Goal: Task Accomplishment & Management: Manage account settings

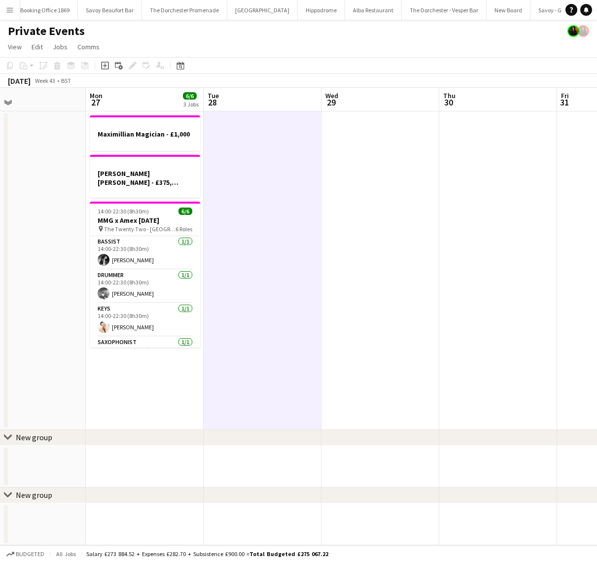
scroll to position [0, 322]
click at [261, 11] on button "Hippodrome Close" at bounding box center [284, 9] width 47 height 19
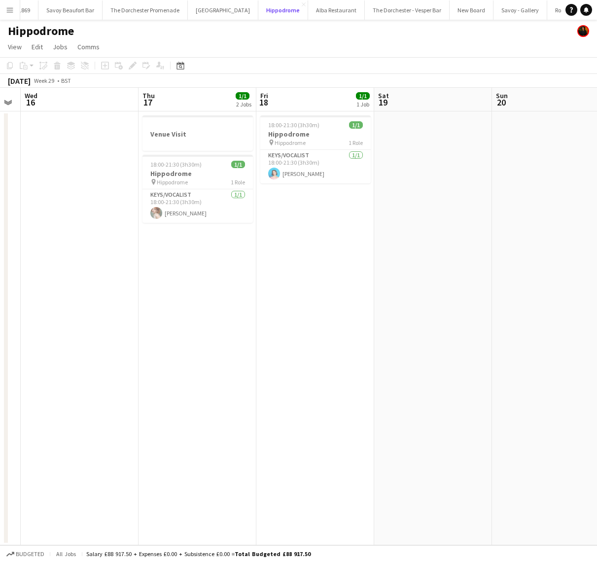
scroll to position [0, 206]
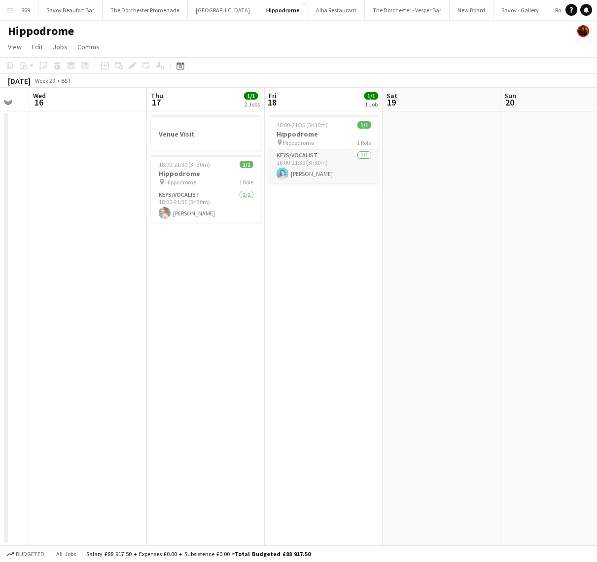
click at [340, 150] on app-card-role "Keys/Vocalist [DATE] 18:00-21:30 (3h30m) [PERSON_NAME]" at bounding box center [324, 167] width 110 height 34
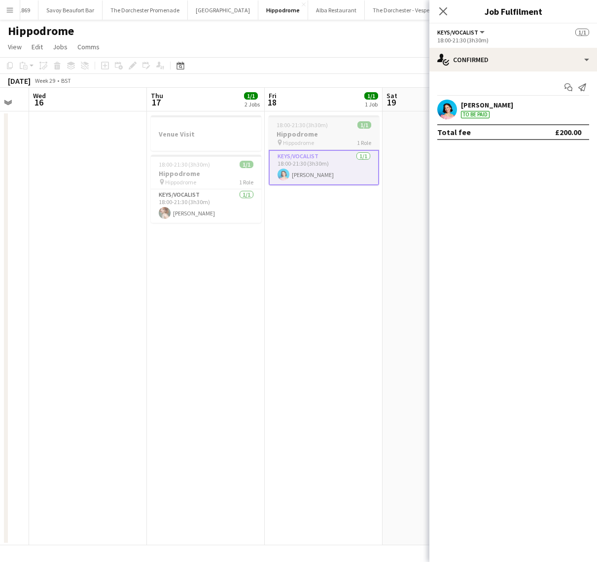
click at [335, 139] on div "pin Hippodrome 1 Role" at bounding box center [324, 142] width 110 height 8
click at [33, 48] on span "Edit" at bounding box center [37, 46] width 11 height 9
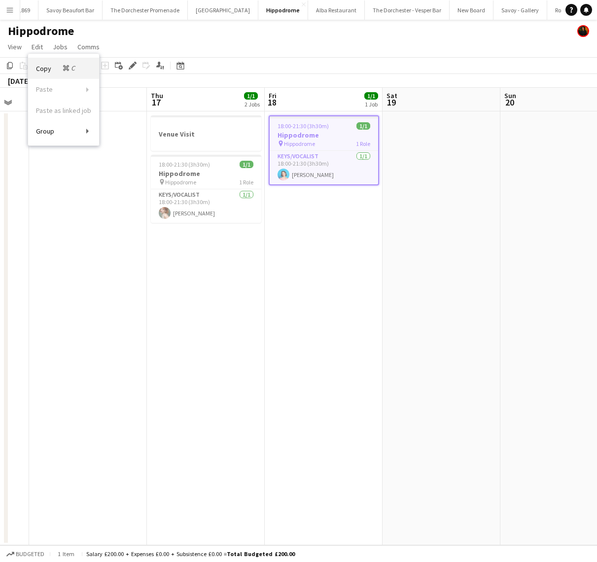
click at [36, 68] on span "Copy Command C" at bounding box center [56, 68] width 41 height 9
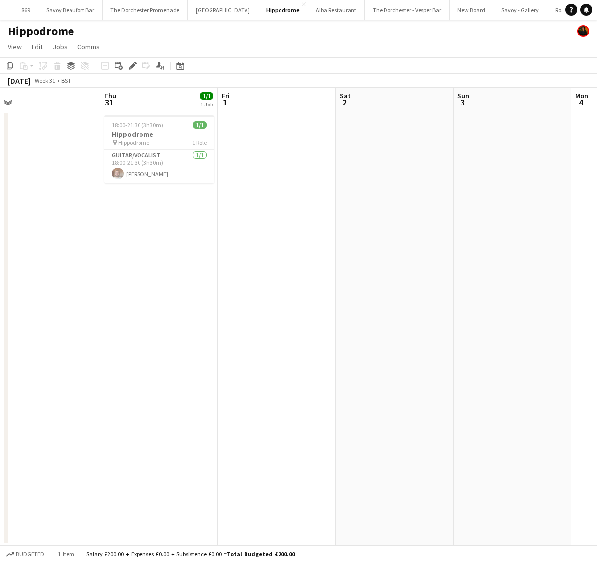
click at [265, 189] on app-date-cell at bounding box center [277, 328] width 118 height 434
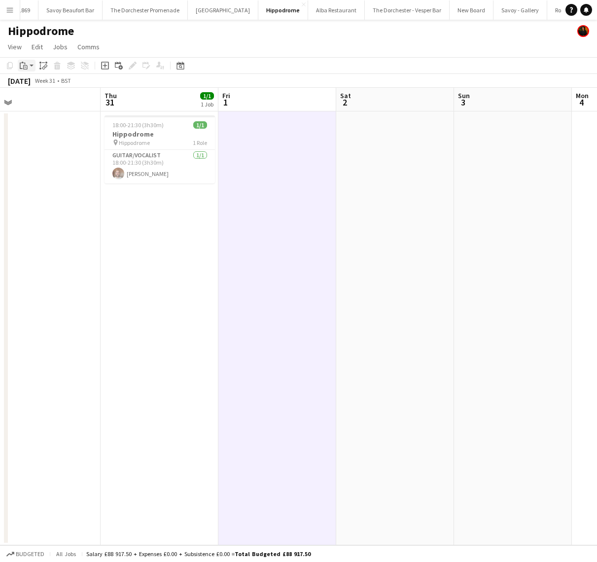
click at [31, 66] on app-action-btn "Paste" at bounding box center [27, 66] width 18 height 12
click at [31, 76] on div "Paste Command V Paste with crew Command Shift V" at bounding box center [65, 92] width 95 height 42
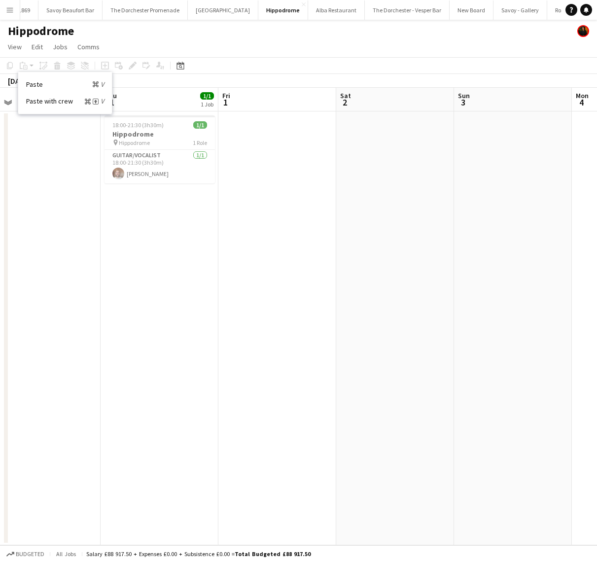
click at [278, 146] on app-date-cell at bounding box center [277, 328] width 118 height 434
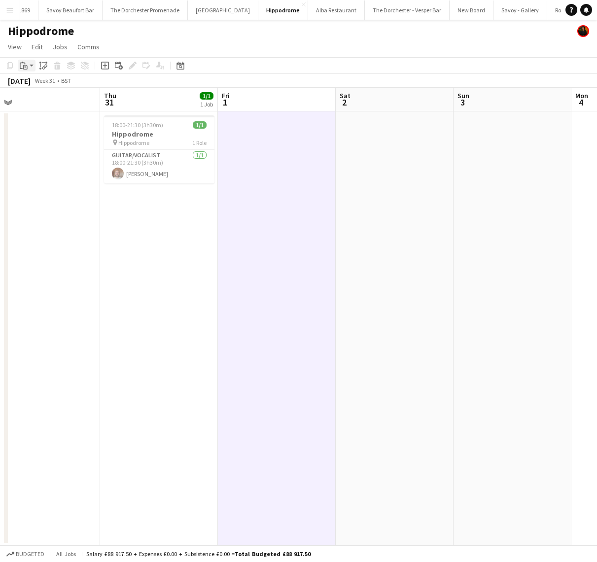
click at [26, 67] on icon "Paste" at bounding box center [24, 66] width 8 height 8
click at [26, 83] on link "Paste Command V" at bounding box center [65, 84] width 78 height 9
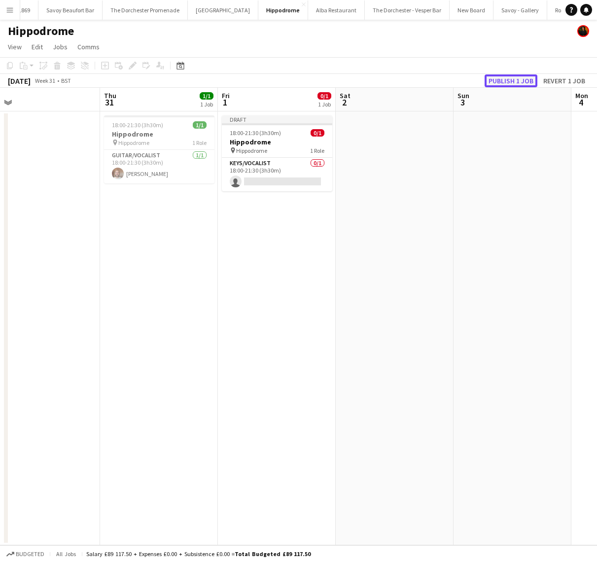
click at [529, 81] on button "Publish 1 job" at bounding box center [510, 80] width 53 height 13
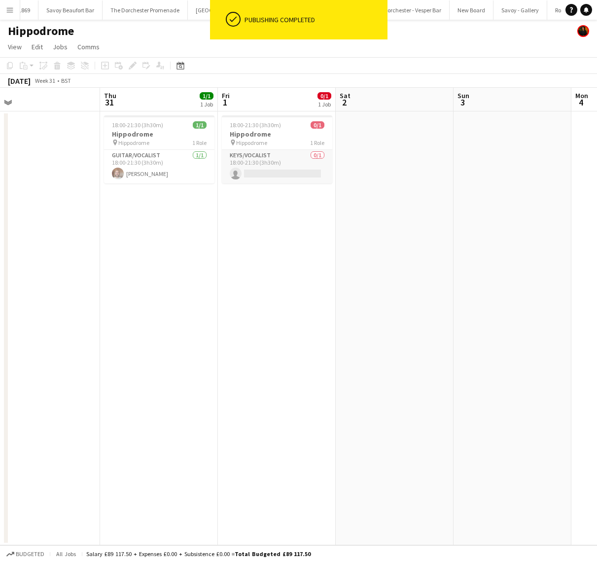
click at [269, 172] on app-card-role "Keys/Vocalist 0/1 18:00-21:30 (3h30m) single-neutral-actions" at bounding box center [277, 167] width 110 height 34
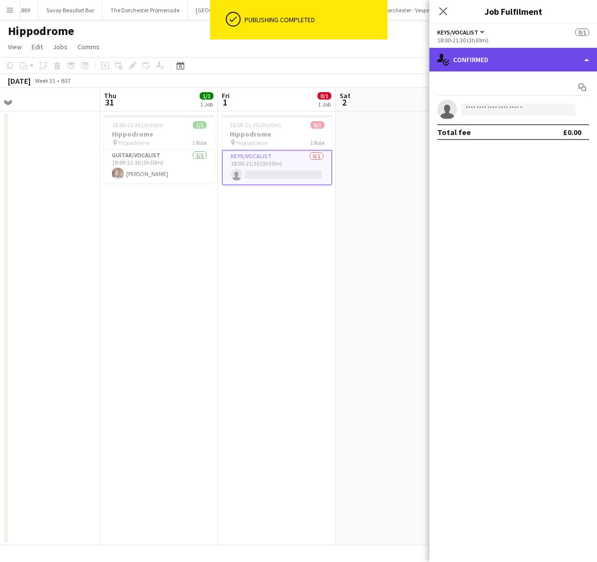
click at [511, 59] on div "single-neutral-actions-check-2 Confirmed" at bounding box center [513, 60] width 168 height 24
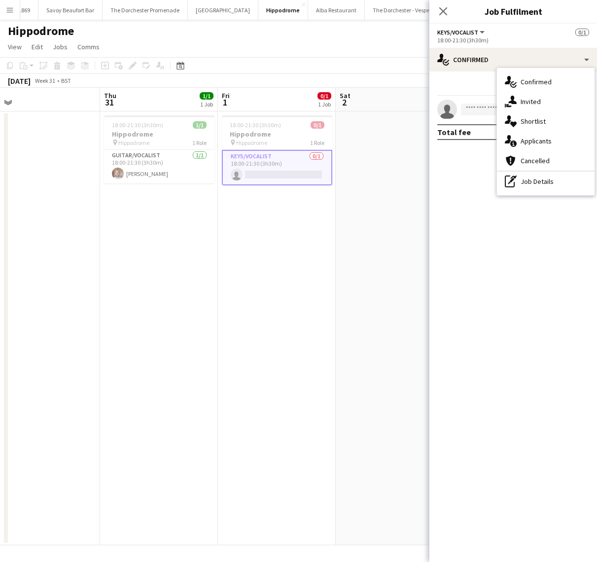
scroll to position [0, 253]
click at [247, 213] on app-date-cell "18:00-21:30 (3h30m) 0/1 Hippodrome pin Hippodrome 1 Role Keys/Vocalist 0/1 18:0…" at bounding box center [277, 328] width 118 height 434
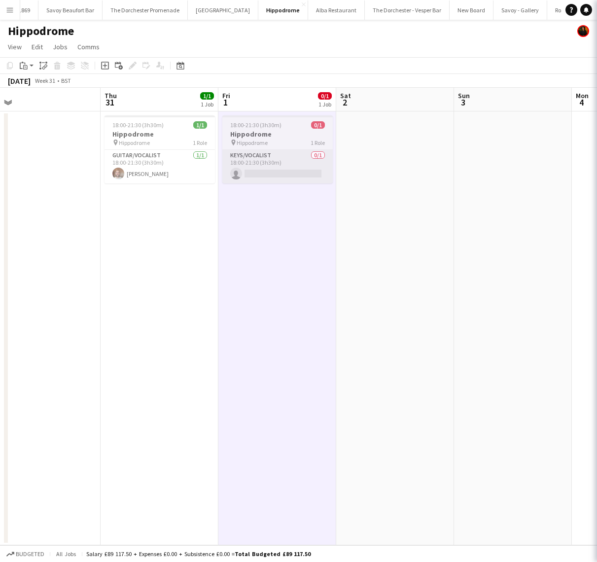
click at [256, 176] on app-card-role "Keys/Vocalist 0/1 18:00-21:30 (3h30m) single-neutral-actions" at bounding box center [277, 167] width 110 height 34
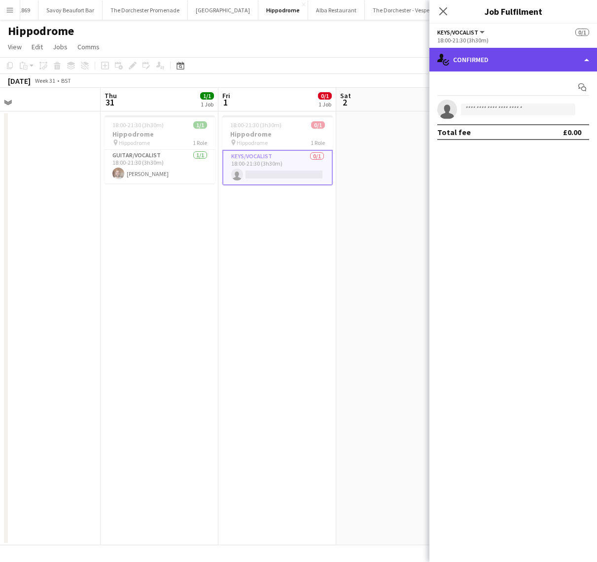
click at [506, 56] on div "single-neutral-actions-check-2 Confirmed" at bounding box center [513, 60] width 168 height 24
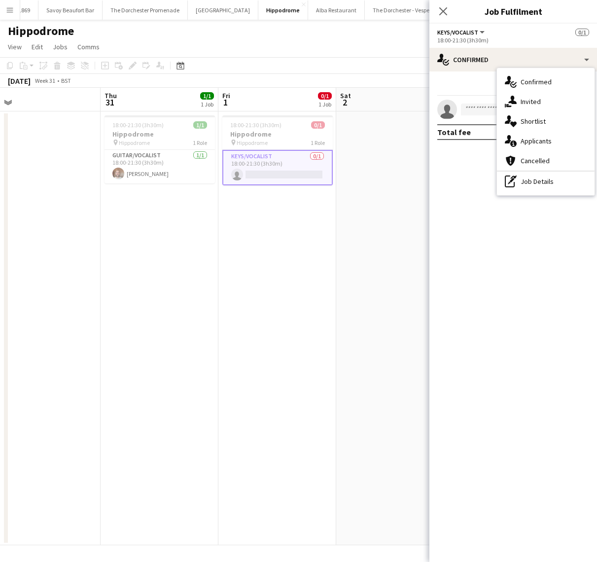
click at [310, 219] on app-date-cell "18:00-21:30 (3h30m) 0/1 Hippodrome pin Hippodrome 1 Role Keys/Vocalist 0/1 18:0…" at bounding box center [277, 328] width 118 height 434
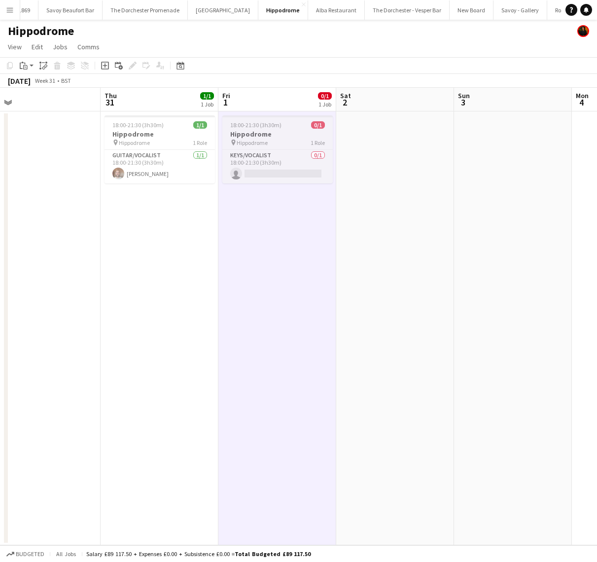
click at [278, 138] on app-job-card "18:00-21:30 (3h30m) 0/1 Hippodrome pin Hippodrome 1 Role Keys/Vocalist 0/1 18:0…" at bounding box center [277, 149] width 110 height 68
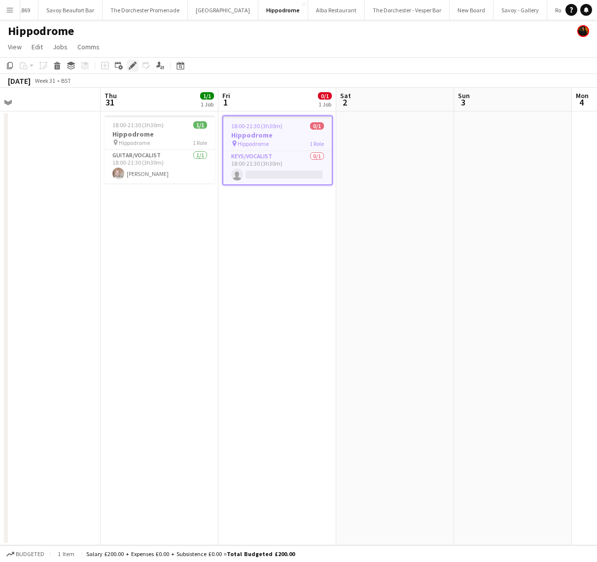
click at [129, 66] on icon "Edit" at bounding box center [133, 66] width 8 height 8
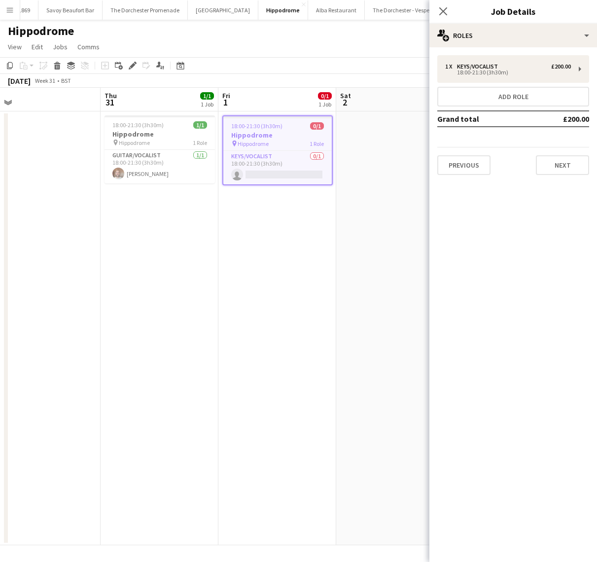
click at [276, 117] on div at bounding box center [277, 117] width 108 height 2
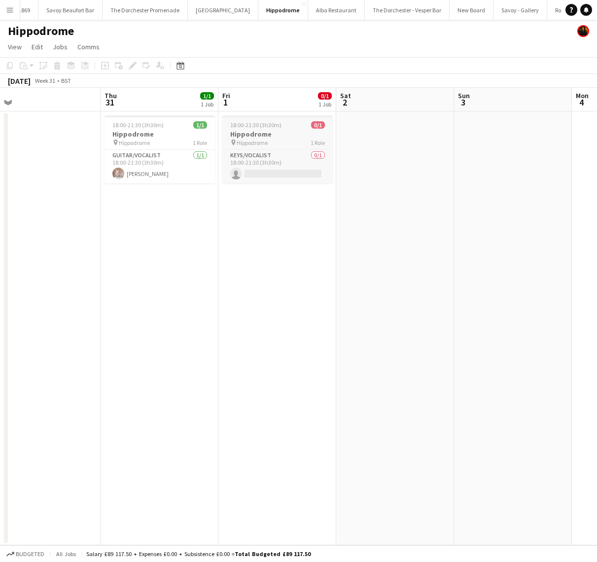
click at [270, 130] on h3 "Hippodrome" at bounding box center [277, 134] width 110 height 9
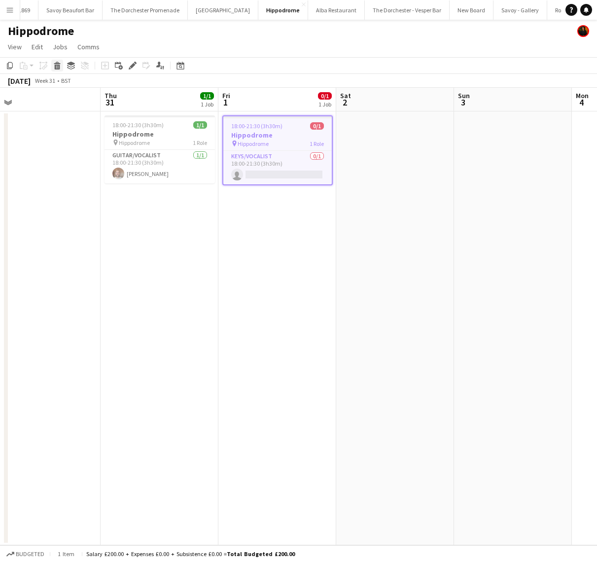
click at [57, 66] on icon at bounding box center [57, 67] width 5 height 5
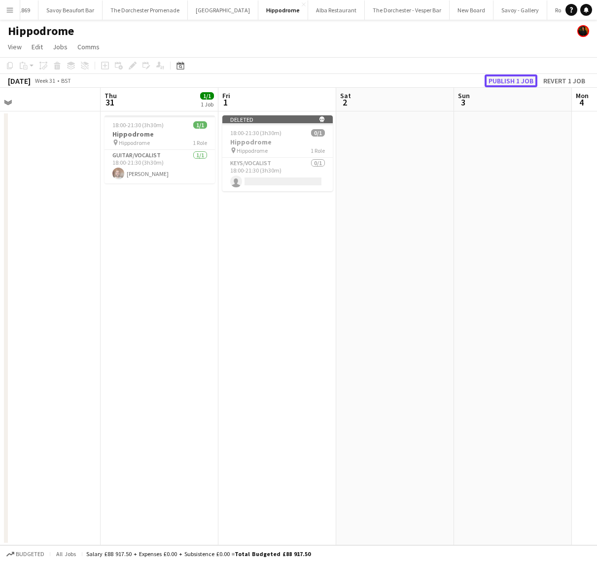
click at [512, 81] on button "Publish 1 job" at bounding box center [510, 80] width 53 height 13
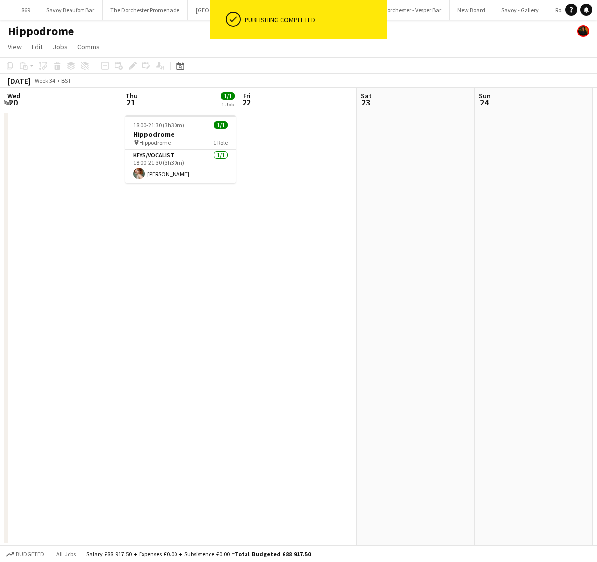
scroll to position [0, 233]
click at [315, 173] on app-date-cell at bounding box center [297, 328] width 118 height 434
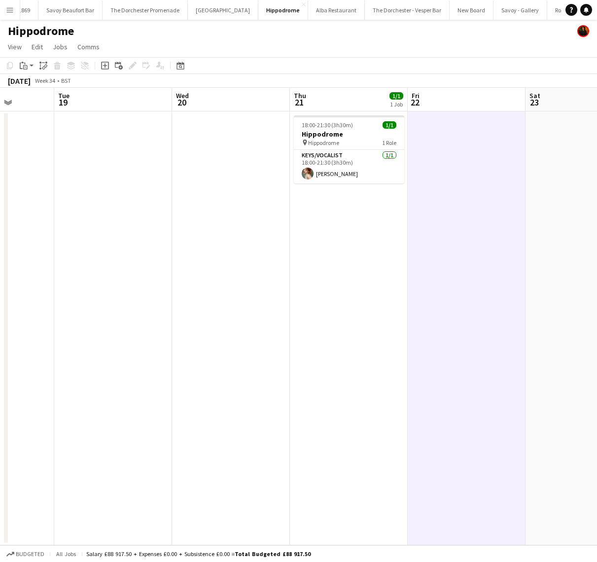
click at [425, 142] on app-date-cell at bounding box center [466, 328] width 118 height 434
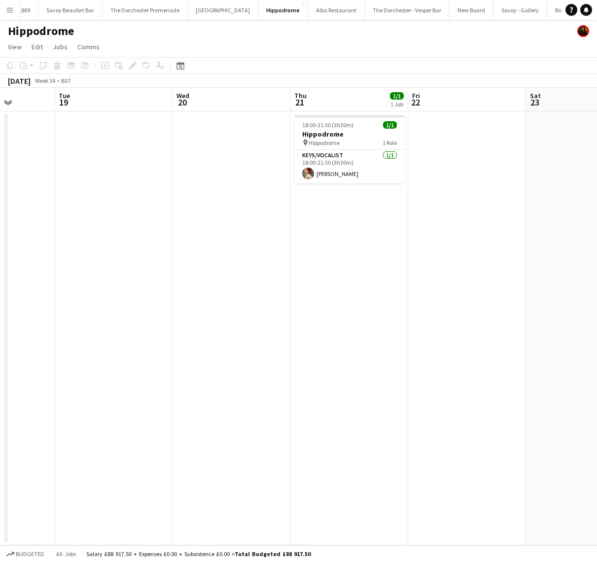
click at [423, 143] on app-date-cell at bounding box center [467, 328] width 118 height 434
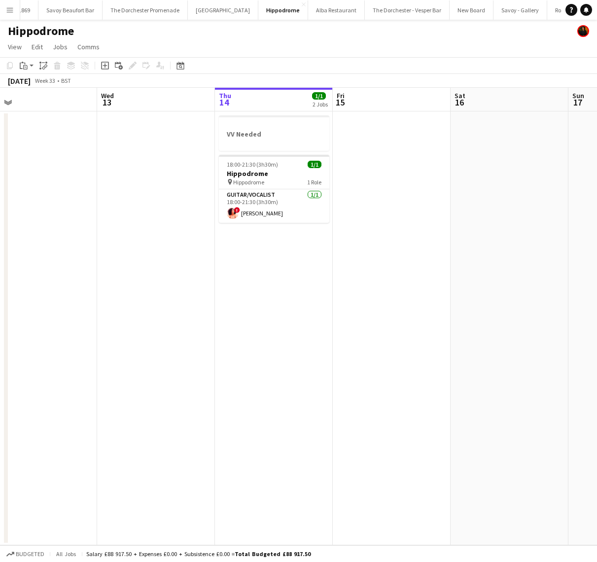
scroll to position [0, 258]
click at [423, 202] on app-date-cell at bounding box center [390, 328] width 118 height 434
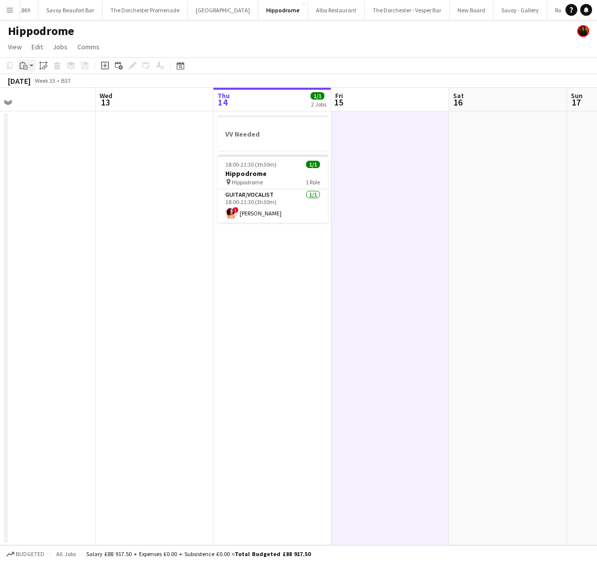
click at [23, 60] on div "Paste" at bounding box center [24, 66] width 12 height 12
click at [31, 85] on link "Paste Command V" at bounding box center [65, 84] width 78 height 9
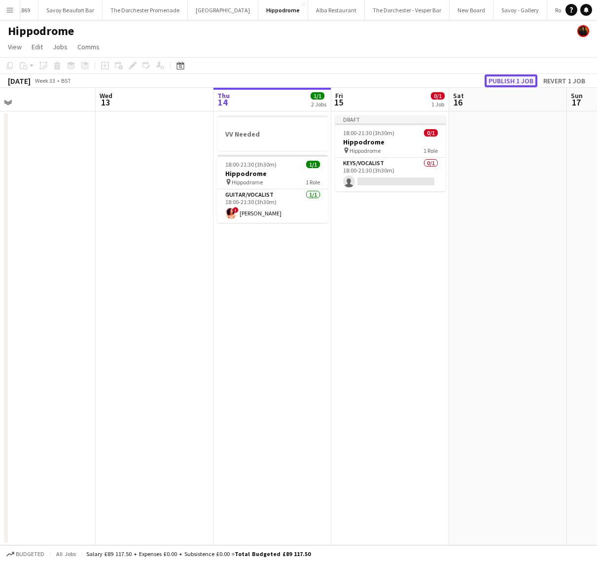
click at [508, 81] on button "Publish 1 job" at bounding box center [510, 80] width 53 height 13
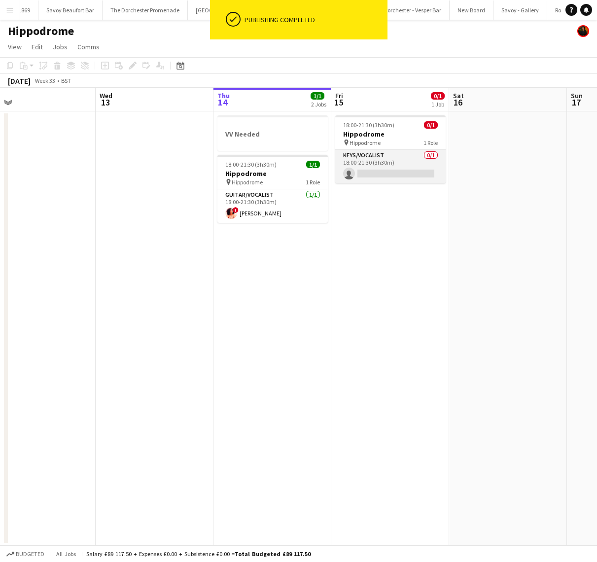
scroll to position [0, 258]
click at [390, 169] on app-card-role "Keys/Vocalist 0/1 18:00-21:30 (3h30m) single-neutral-actions" at bounding box center [390, 167] width 110 height 34
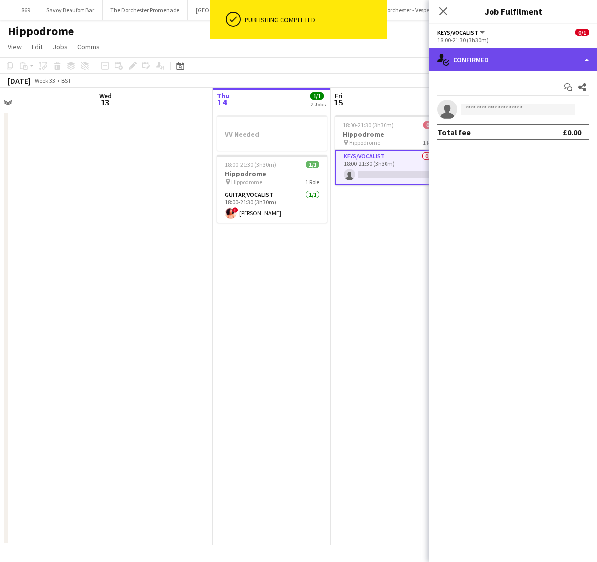
click at [516, 67] on div "single-neutral-actions-check-2 Confirmed" at bounding box center [513, 60] width 168 height 24
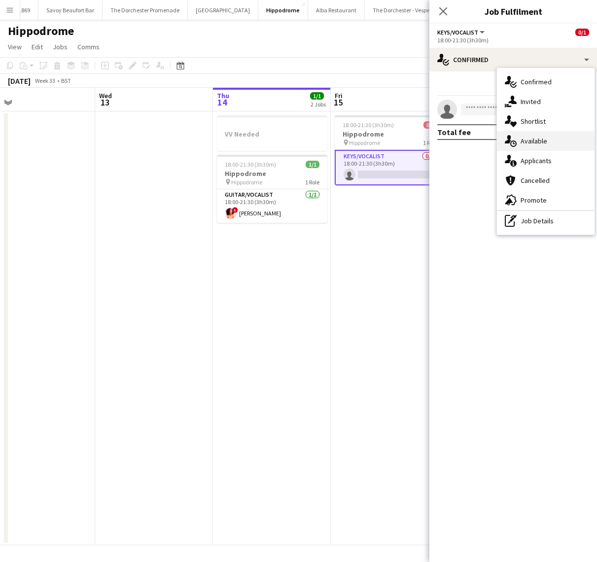
click at [534, 147] on div "single-neutral-actions-upload Available" at bounding box center [546, 141] width 98 height 20
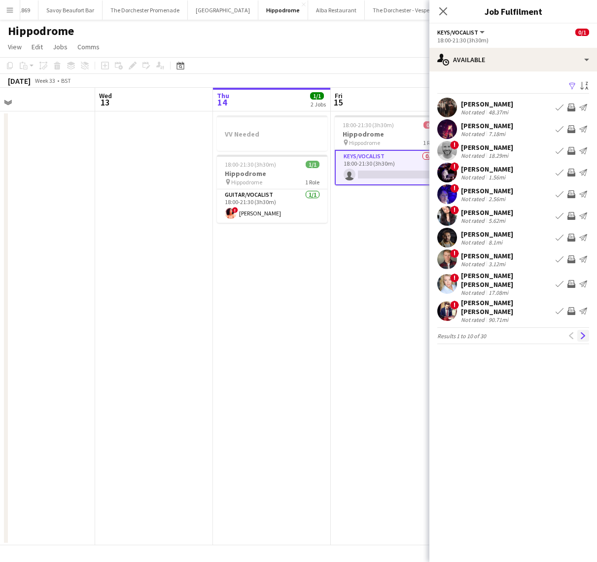
click at [579, 332] on app-icon "Next" at bounding box center [582, 335] width 7 height 7
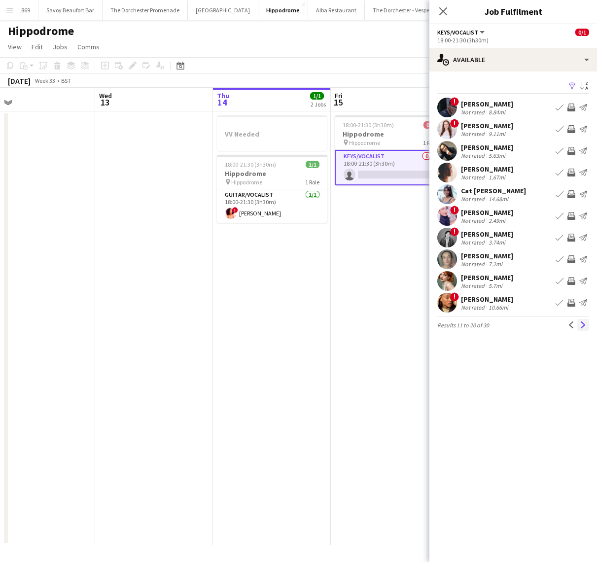
click at [579, 326] on app-icon "Next" at bounding box center [582, 324] width 7 height 7
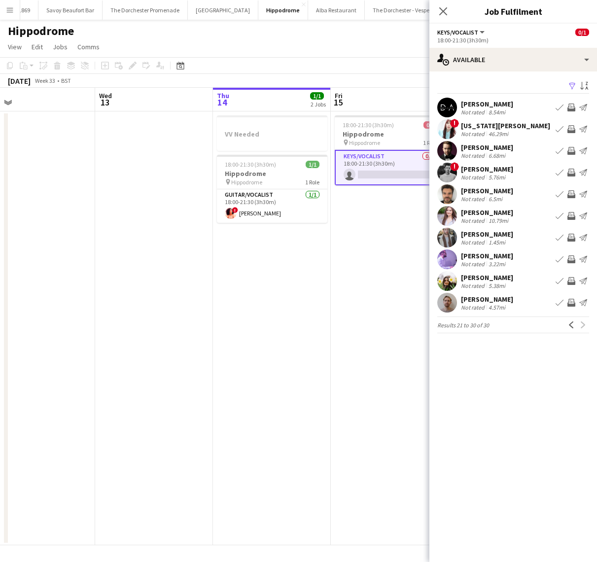
click at [579, 326] on div "Previous Next" at bounding box center [577, 325] width 24 height 12
click at [569, 324] on app-icon "Previous" at bounding box center [571, 324] width 7 height 7
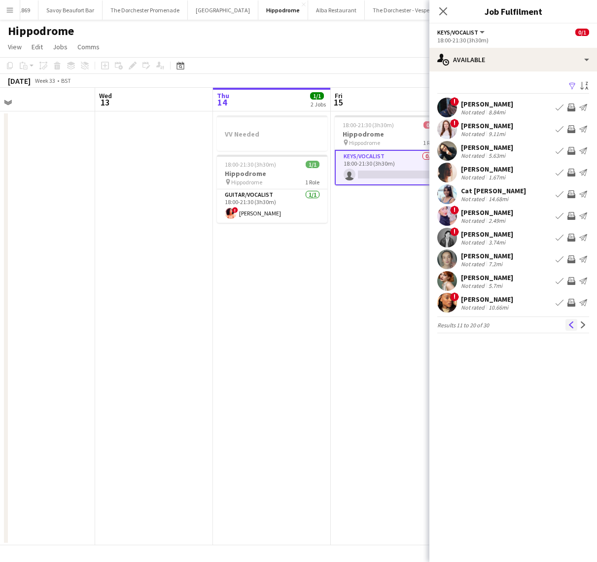
click at [569, 324] on app-icon "Previous" at bounding box center [571, 324] width 7 height 7
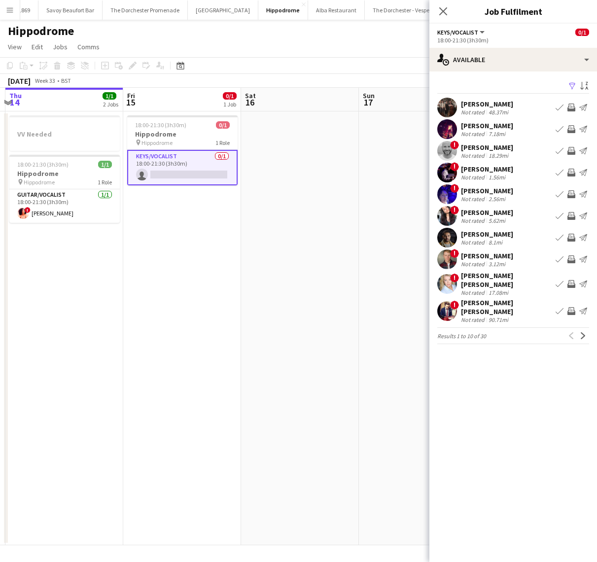
scroll to position [0, 207]
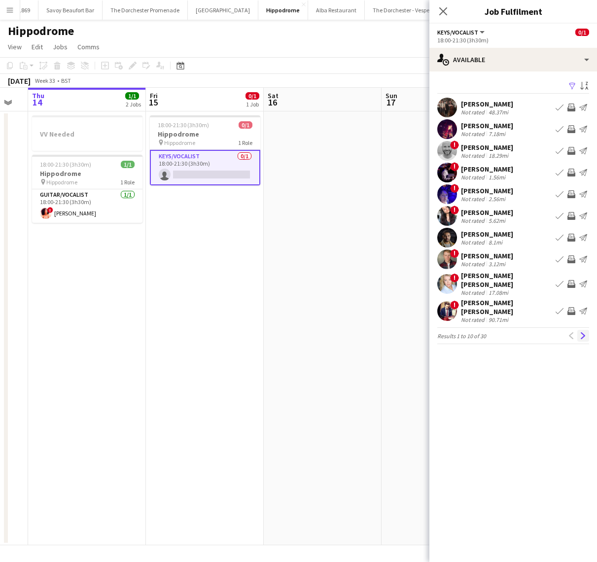
click at [583, 330] on button "Next" at bounding box center [583, 336] width 12 height 12
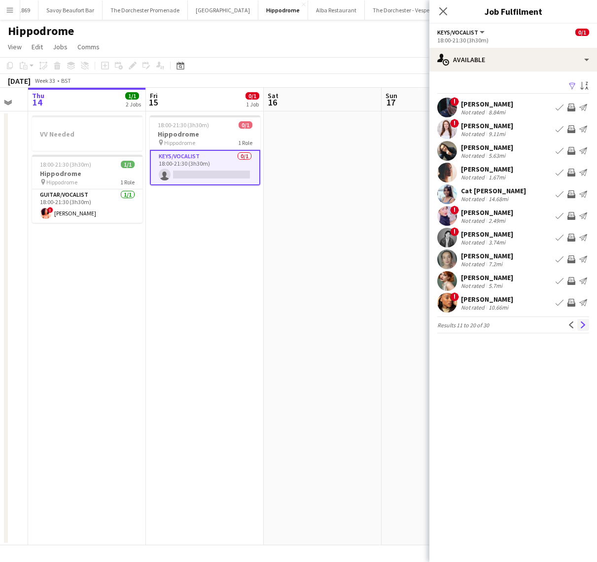
click at [583, 327] on app-icon "Next" at bounding box center [582, 324] width 7 height 7
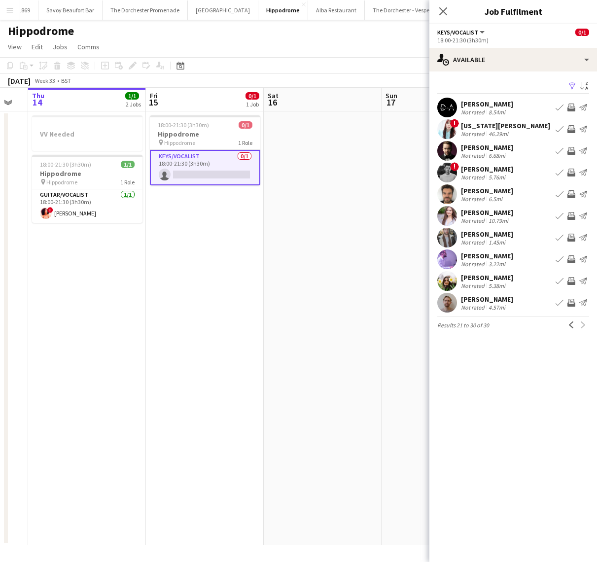
click at [492, 250] on div "[PERSON_NAME] Not rated 3.22mi Book crew Invite crew Send notification" at bounding box center [513, 259] width 168 height 20
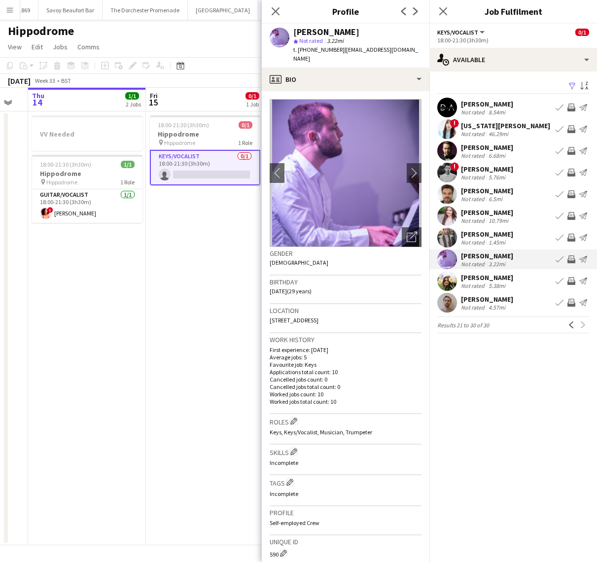
click at [490, 273] on div "[PERSON_NAME]" at bounding box center [487, 277] width 52 height 9
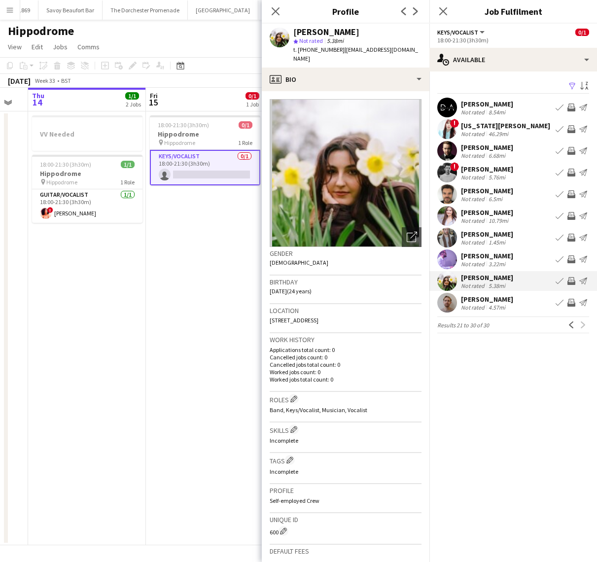
click at [485, 237] on div "[PERSON_NAME]" at bounding box center [487, 234] width 52 height 9
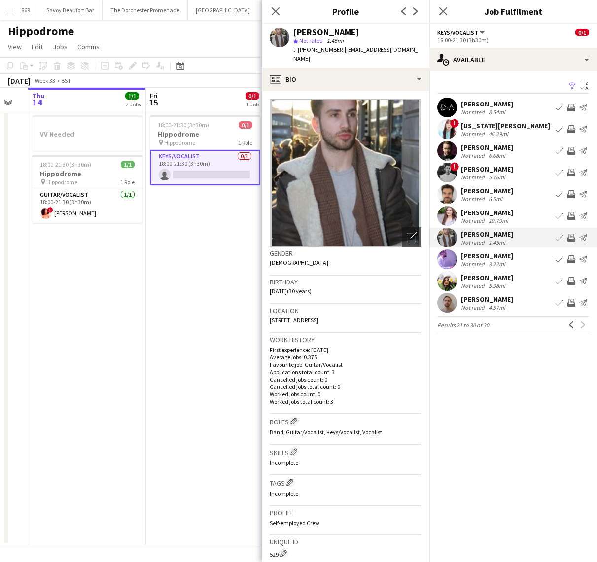
click at [481, 212] on div "[PERSON_NAME]" at bounding box center [487, 212] width 52 height 9
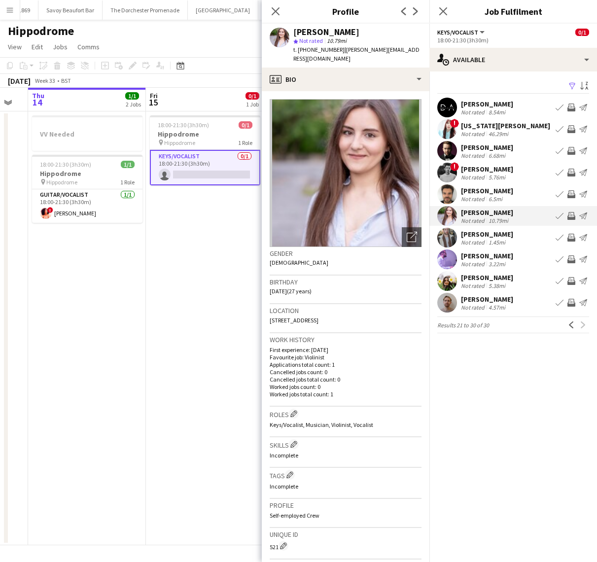
click at [475, 185] on div "[PERSON_NAME] Not rated 6.5mi Book crew Invite crew Send notification" at bounding box center [513, 194] width 168 height 20
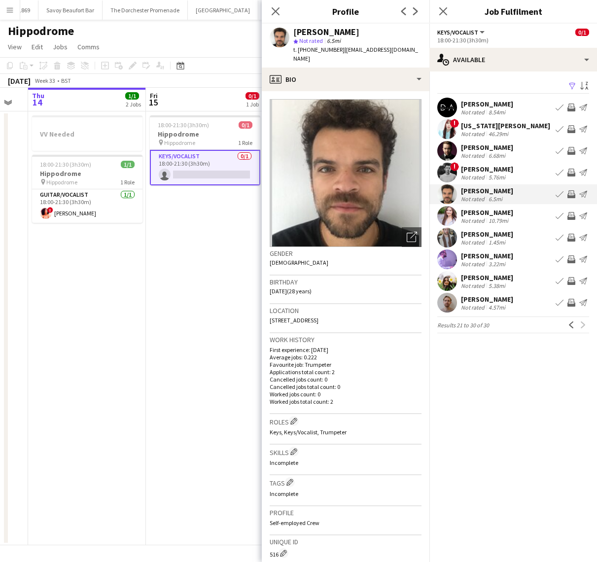
click at [473, 169] on div "[PERSON_NAME]" at bounding box center [487, 169] width 52 height 9
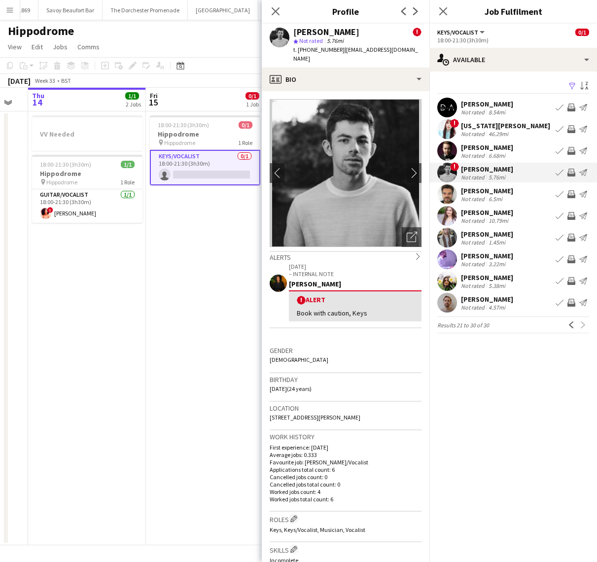
click at [472, 130] on div "Not rated" at bounding box center [474, 133] width 26 height 7
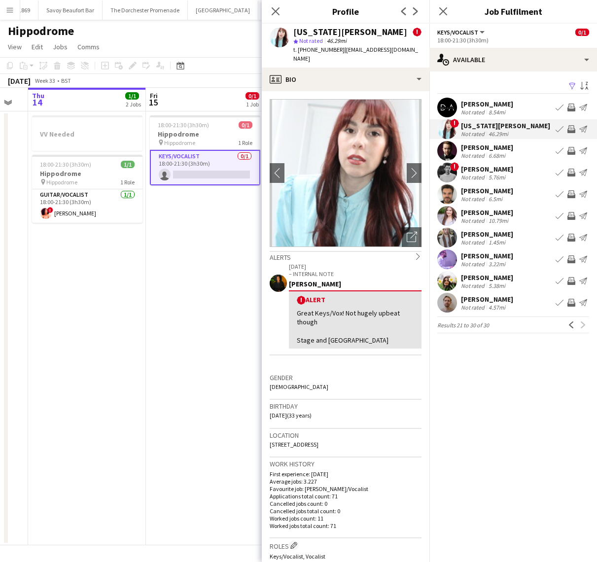
click at [475, 170] on div "[PERSON_NAME]" at bounding box center [487, 169] width 52 height 9
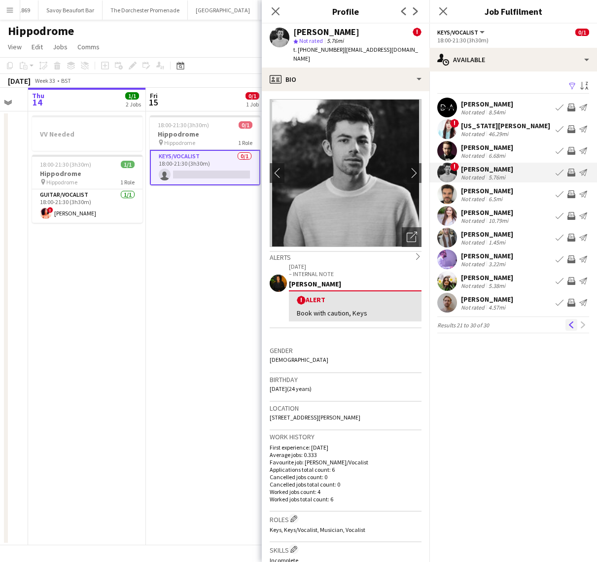
click at [573, 325] on app-icon "Previous" at bounding box center [571, 324] width 7 height 7
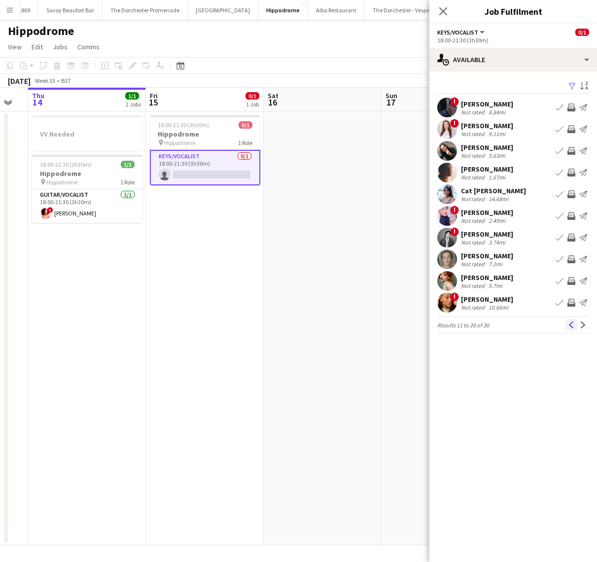
click at [573, 327] on app-icon "Previous" at bounding box center [571, 324] width 7 height 7
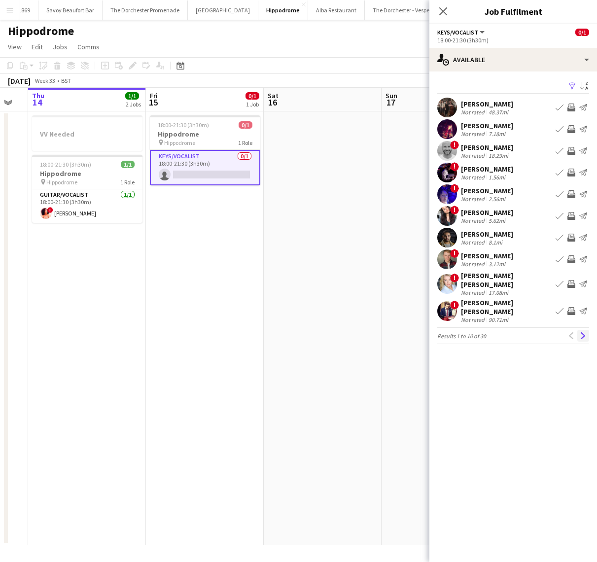
click at [588, 330] on button "Next" at bounding box center [583, 336] width 12 height 12
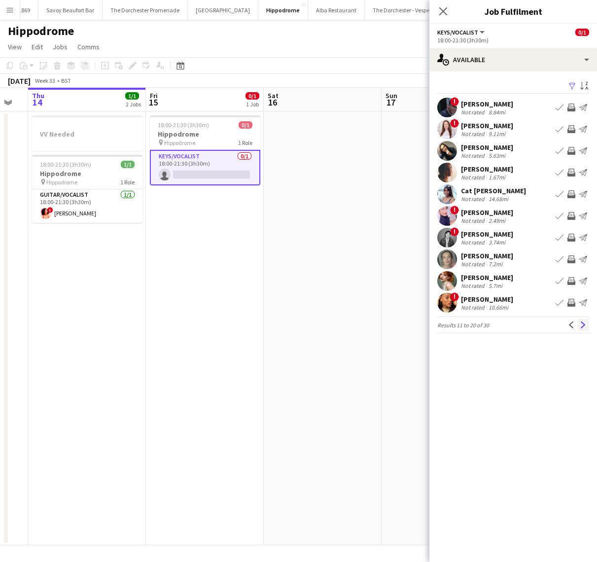
click at [588, 328] on button "Next" at bounding box center [583, 325] width 12 height 12
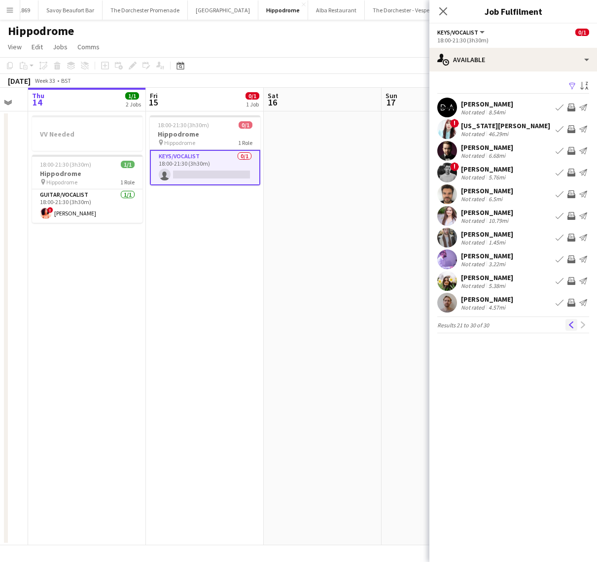
click at [570, 328] on app-icon "Previous" at bounding box center [571, 324] width 7 height 7
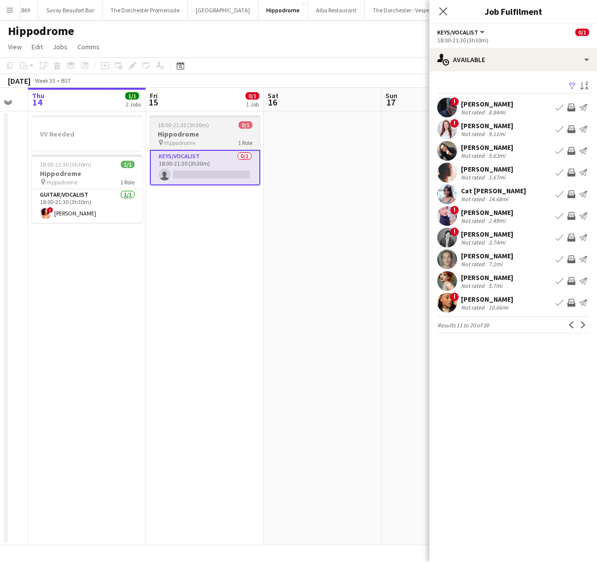
click at [225, 122] on div "18:00-21:30 (3h30m) 0/1" at bounding box center [205, 124] width 110 height 7
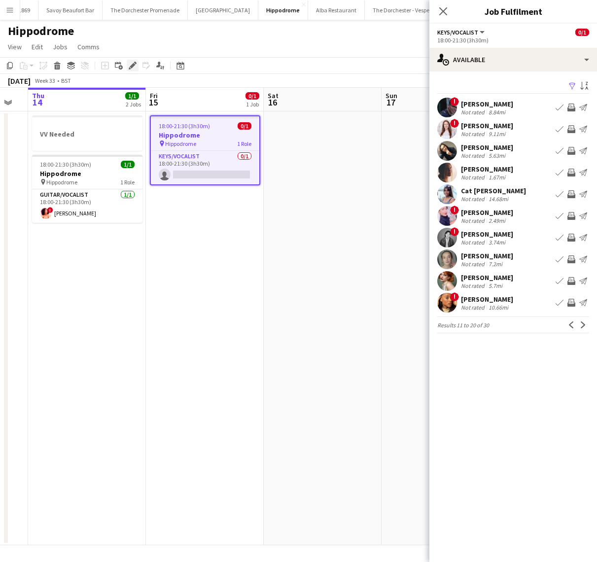
click at [135, 63] on icon at bounding box center [135, 63] width 2 height 2
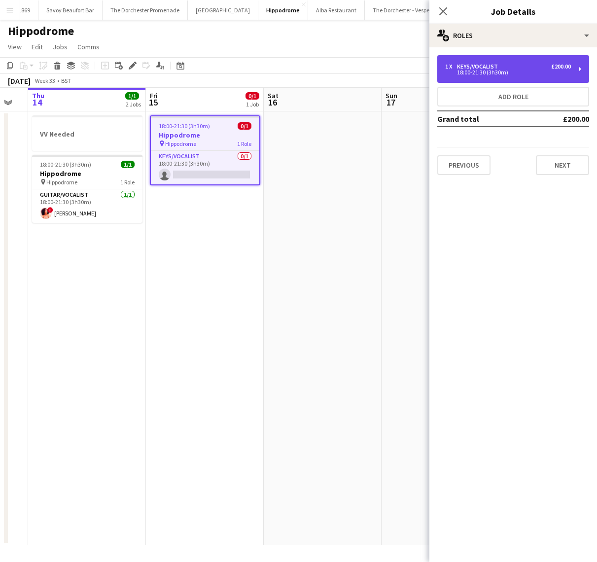
click at [520, 65] on div "1 x Keys/Vocalist £200.00" at bounding box center [508, 66] width 126 height 7
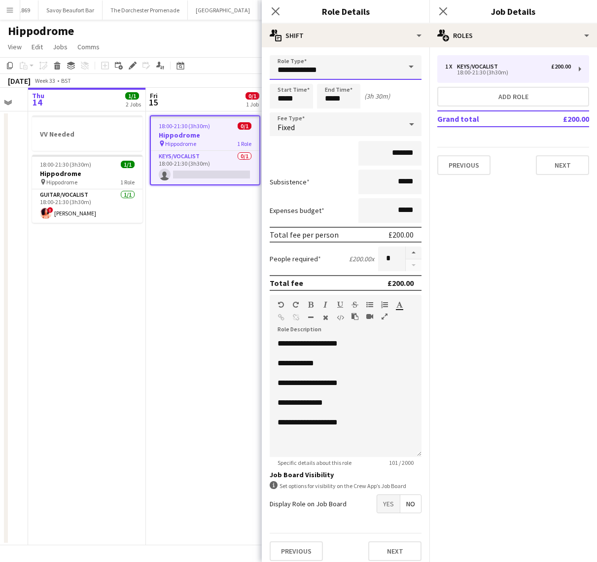
click at [336, 73] on input "**********" at bounding box center [346, 67] width 152 height 25
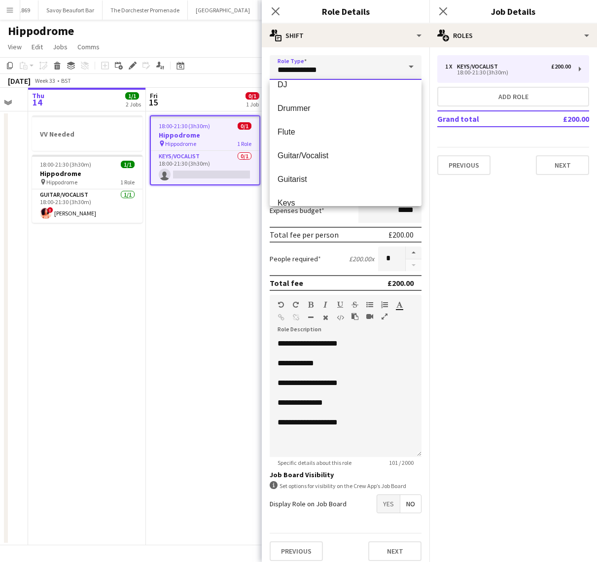
scroll to position [105, 0]
click at [325, 152] on span "Guitar/Vocalist" at bounding box center [345, 155] width 136 height 9
type input "**********"
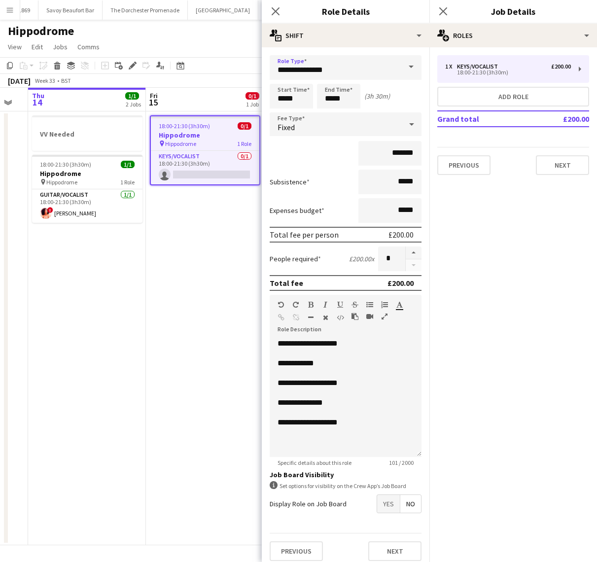
click at [207, 242] on app-date-cell "18:00-21:30 (3h30m) 0/1 Hippodrome pin Hippodrome 1 Role Keys/Vocalist 0/1 18:0…" at bounding box center [205, 328] width 118 height 434
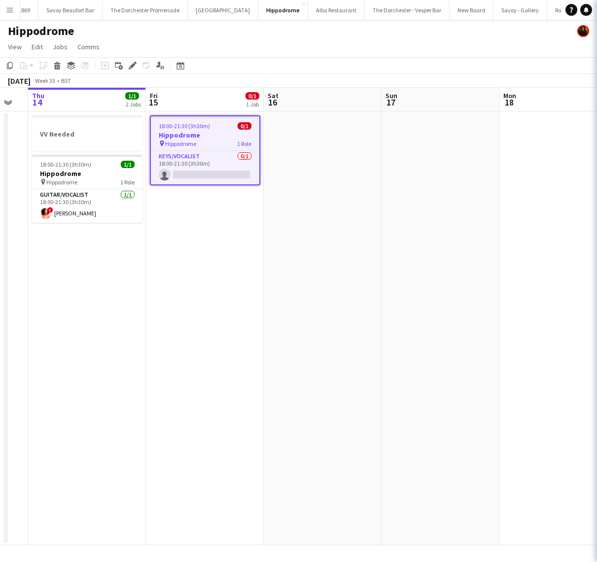
scroll to position [0, 208]
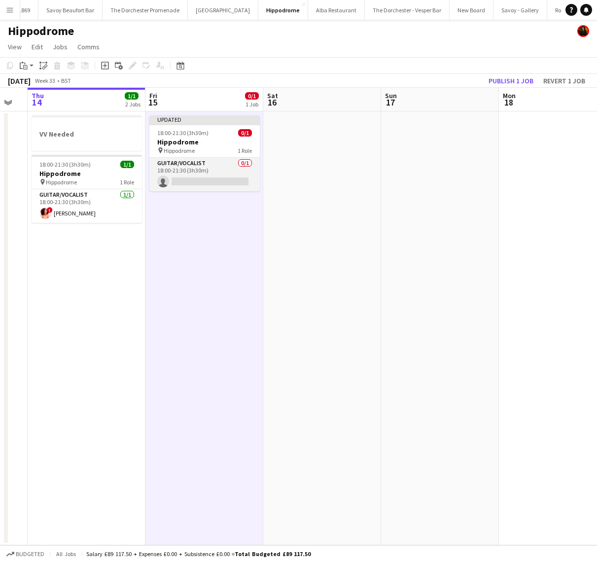
click at [205, 160] on app-card-role "Guitar/Vocalist 0/1 18:00-21:30 (3h30m) single-neutral-actions" at bounding box center [204, 175] width 110 height 34
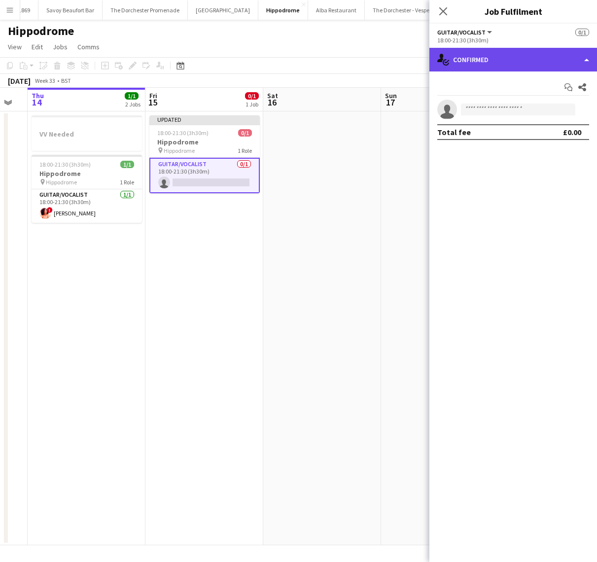
click at [537, 50] on div "single-neutral-actions-check-2 Confirmed" at bounding box center [513, 60] width 168 height 24
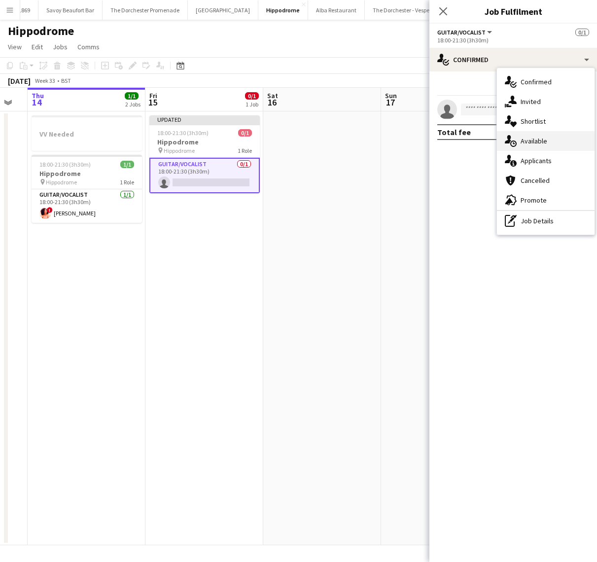
click at [536, 140] on div "single-neutral-actions-upload Available" at bounding box center [546, 141] width 98 height 20
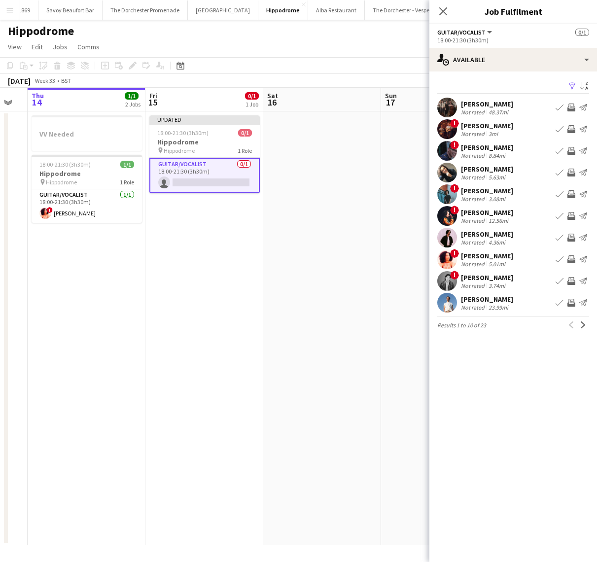
click at [583, 331] on app-pager "Results 1 to 10 of 23 Previous Next" at bounding box center [513, 324] width 152 height 17
click at [583, 328] on app-icon "Next" at bounding box center [582, 324] width 7 height 7
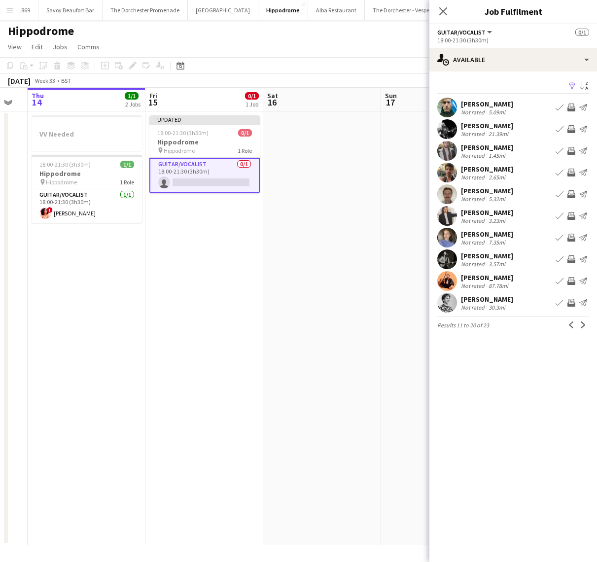
click at [583, 328] on app-icon "Next" at bounding box center [582, 324] width 7 height 7
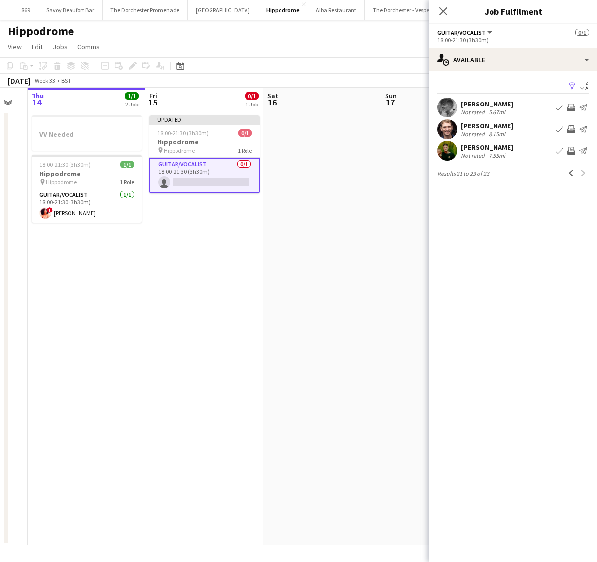
click at [473, 126] on div "[PERSON_NAME]" at bounding box center [487, 125] width 52 height 9
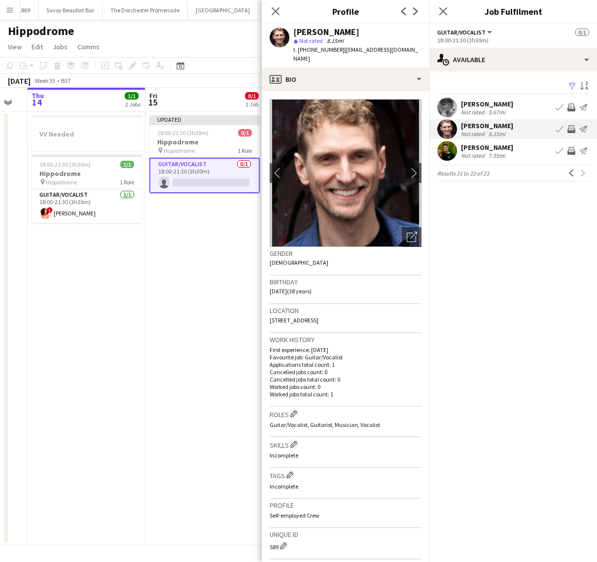
click at [473, 105] on div "[PERSON_NAME]" at bounding box center [487, 104] width 52 height 9
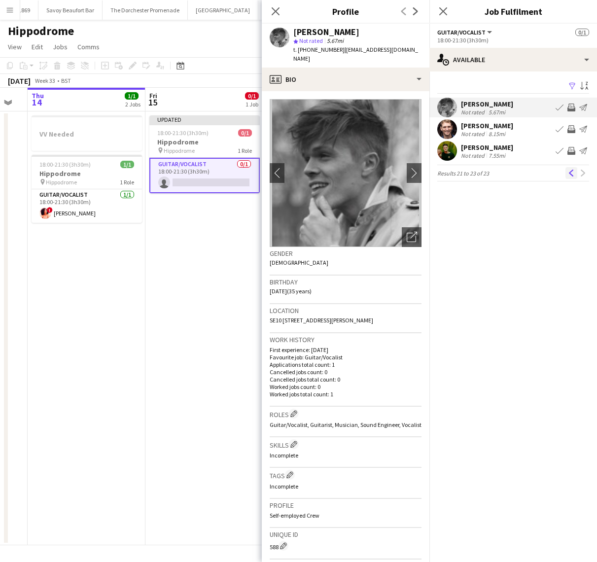
click at [569, 176] on button "Previous" at bounding box center [571, 173] width 12 height 12
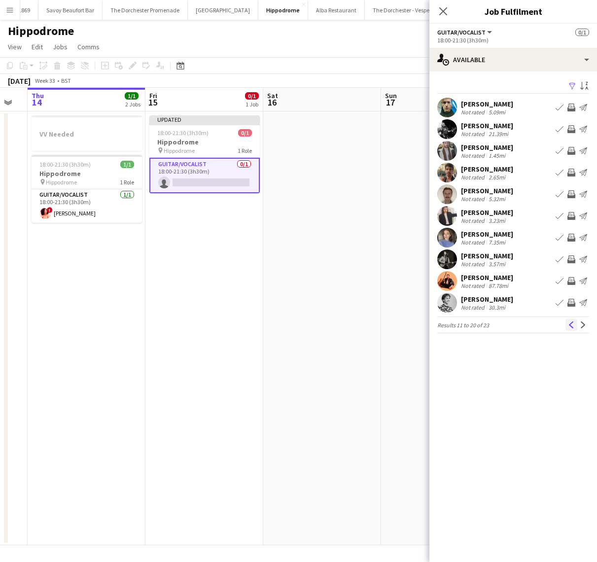
click at [575, 323] on button "Previous" at bounding box center [571, 325] width 12 height 12
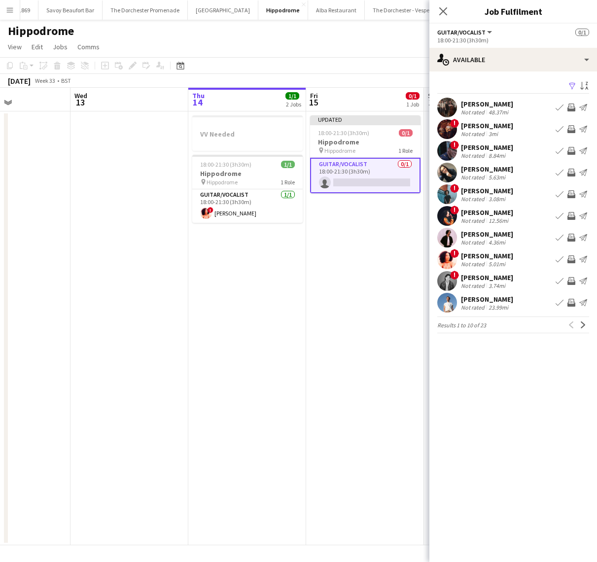
scroll to position [0, 289]
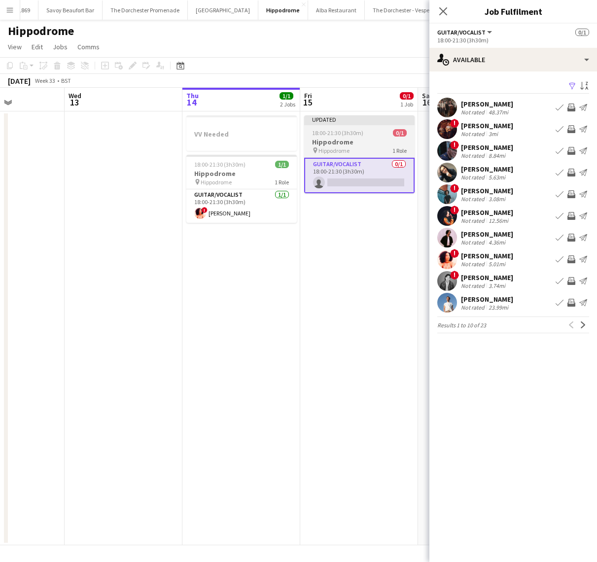
click at [322, 133] on span "18:00-21:30 (3h30m)" at bounding box center [337, 132] width 51 height 7
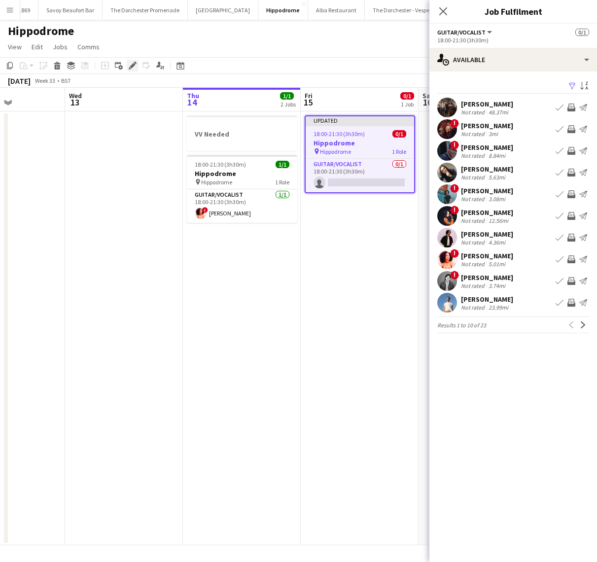
click at [131, 62] on icon "Edit" at bounding box center [133, 66] width 8 height 8
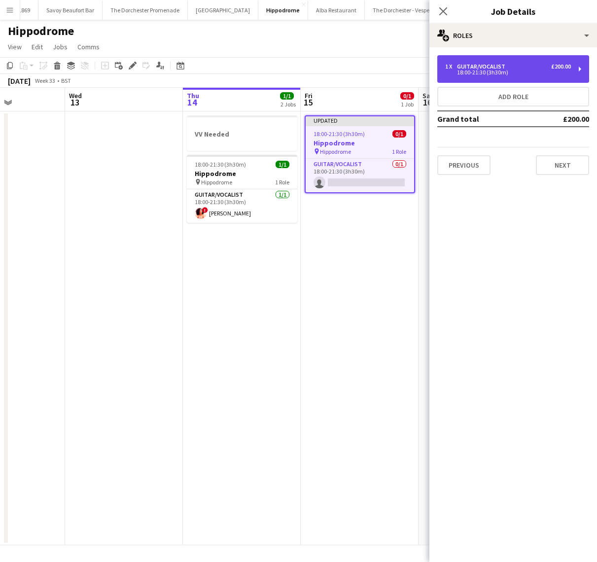
click at [474, 60] on div "1 x Guitar/Vocalist £200.00 18:00-21:30 (3h30m)" at bounding box center [513, 69] width 152 height 28
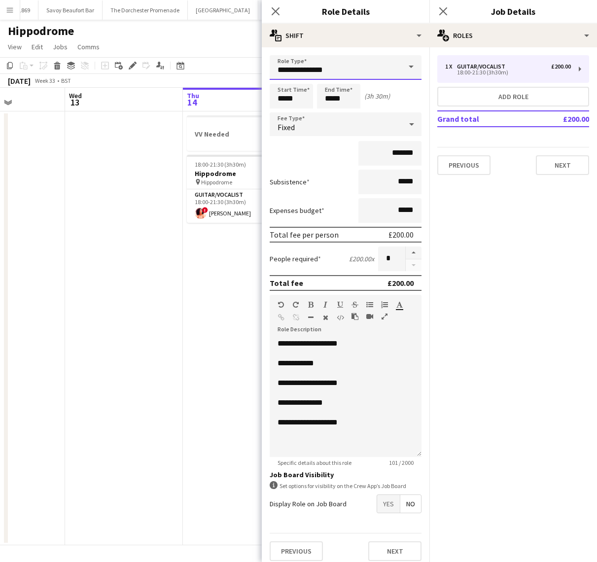
click at [371, 77] on input "**********" at bounding box center [346, 67] width 152 height 25
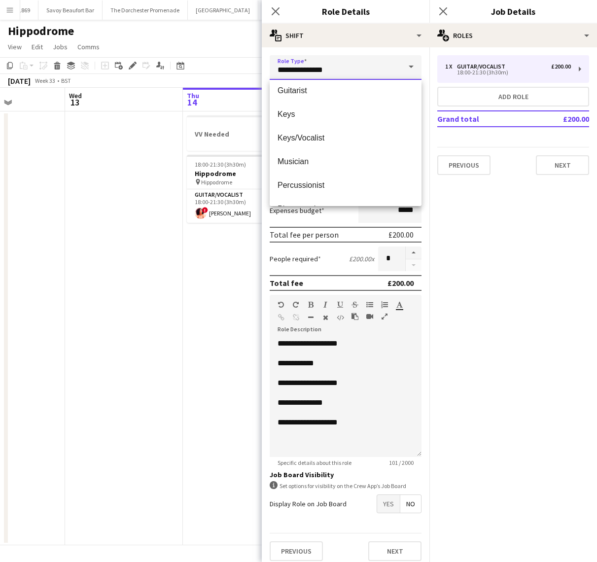
scroll to position [203, 0]
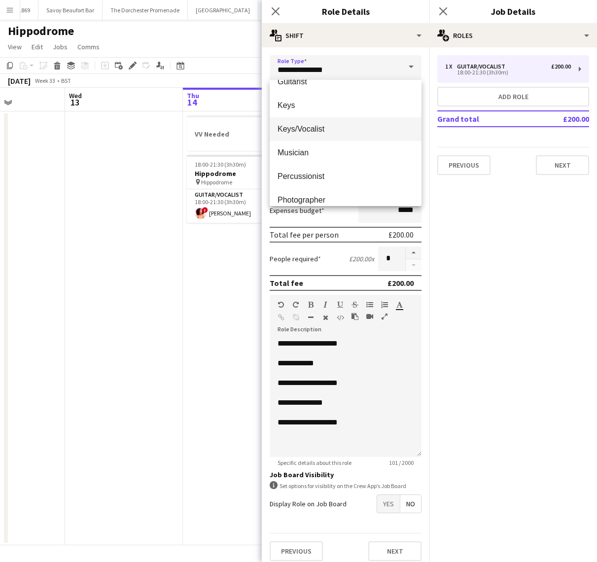
click at [343, 137] on mat-option "Keys/Vocalist" at bounding box center [346, 129] width 152 height 24
type input "**********"
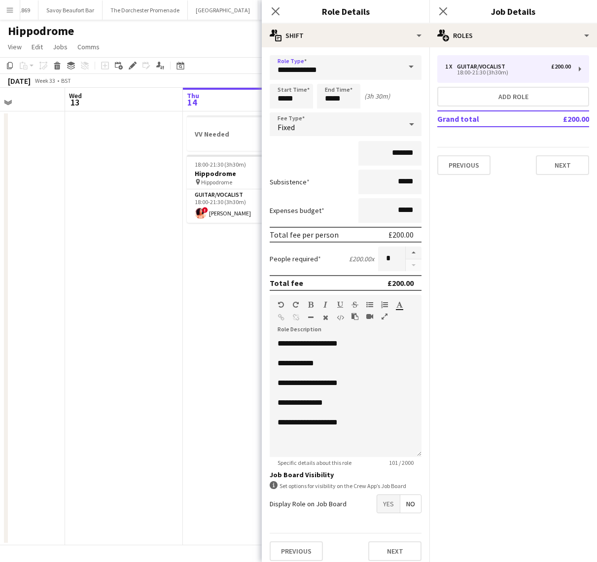
click at [222, 281] on app-date-cell "VV Needed 18:00-21:30 (3h30m) 1/1 Hippodrome pin Hippodrome 1 Role Guitar/Vocal…" at bounding box center [242, 328] width 118 height 434
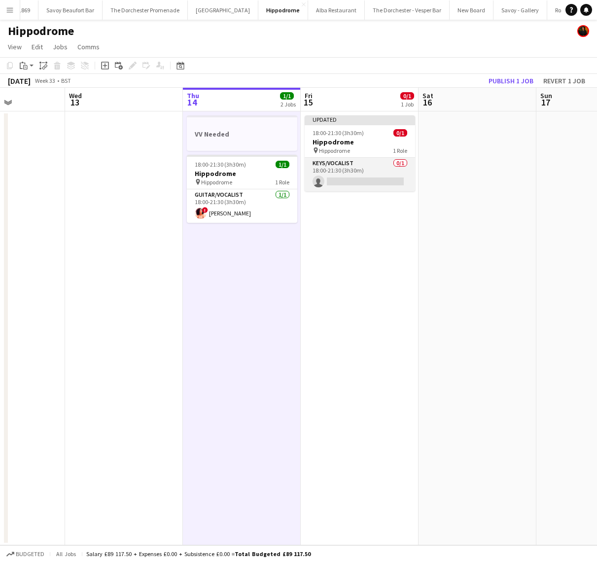
click at [326, 178] on app-card-role "Keys/Vocalist 0/1 18:00-21:30 (3h30m) single-neutral-actions" at bounding box center [359, 175] width 110 height 34
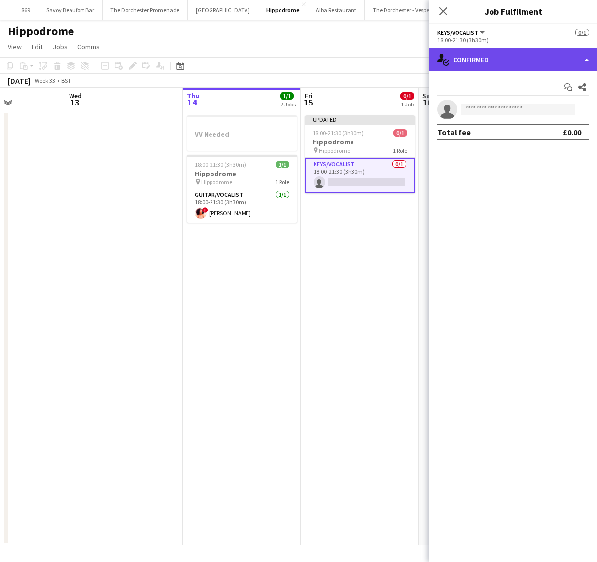
click at [496, 63] on div "single-neutral-actions-check-2 Confirmed" at bounding box center [513, 60] width 168 height 24
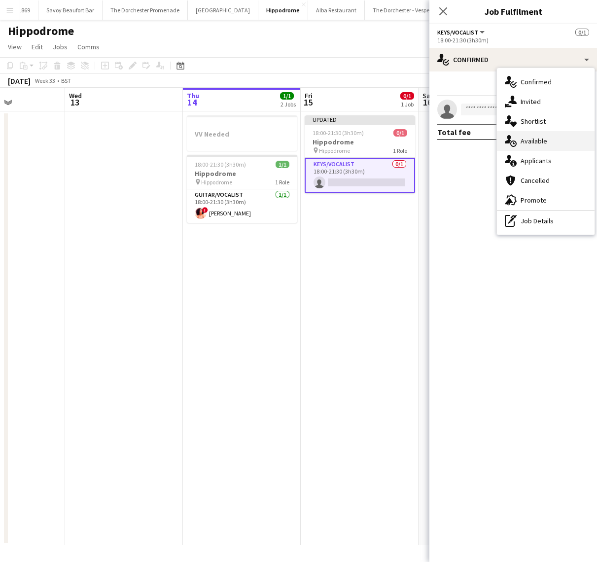
click at [525, 143] on div "single-neutral-actions-upload Available" at bounding box center [546, 141] width 98 height 20
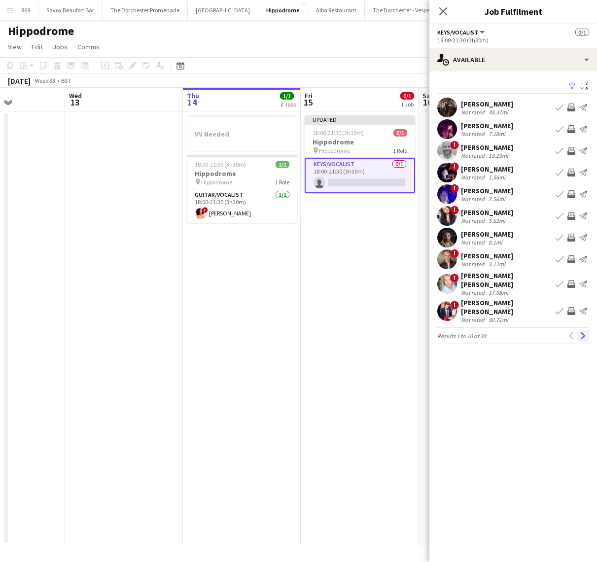
click at [580, 332] on app-icon "Next" at bounding box center [582, 335] width 7 height 7
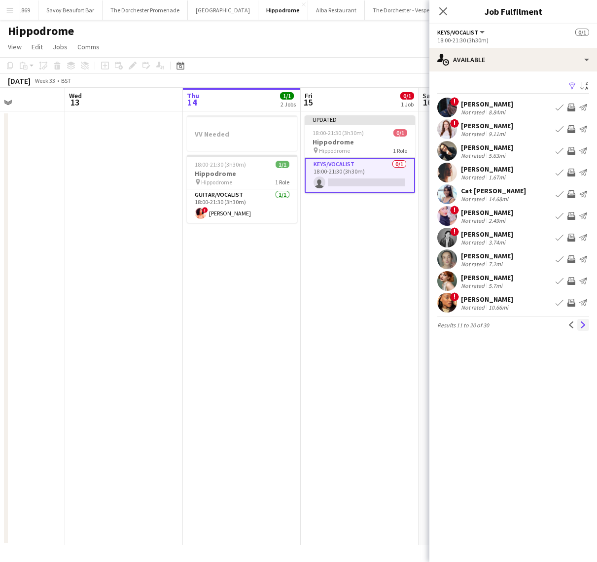
click at [580, 324] on app-icon "Next" at bounding box center [582, 324] width 7 height 7
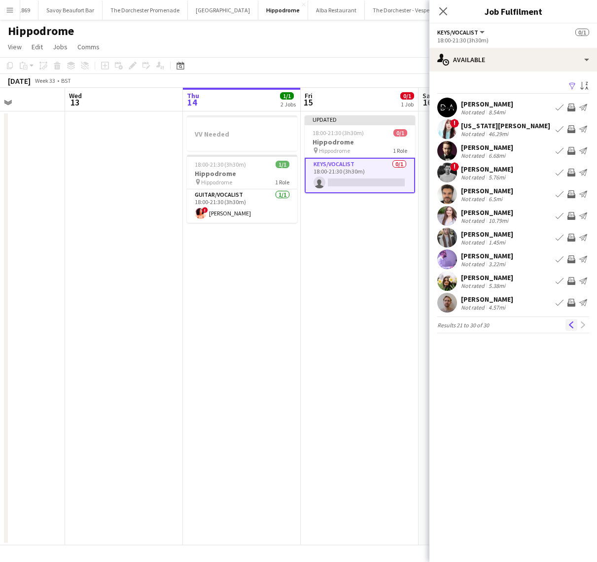
click at [572, 327] on app-icon "Previous" at bounding box center [571, 324] width 7 height 7
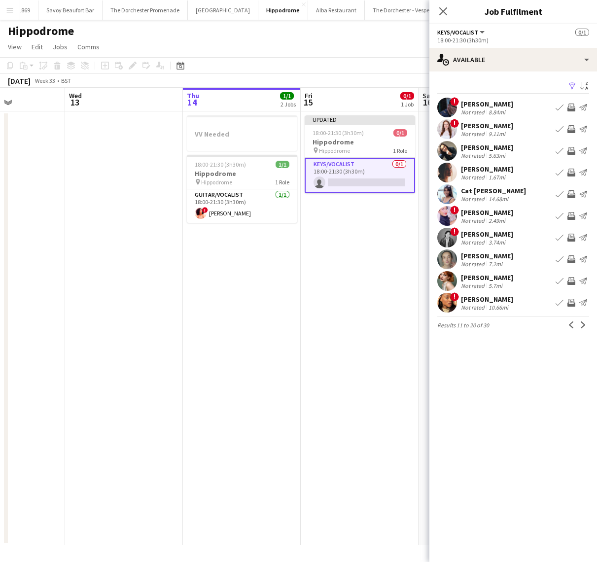
click at [488, 275] on div "[PERSON_NAME]" at bounding box center [487, 277] width 52 height 9
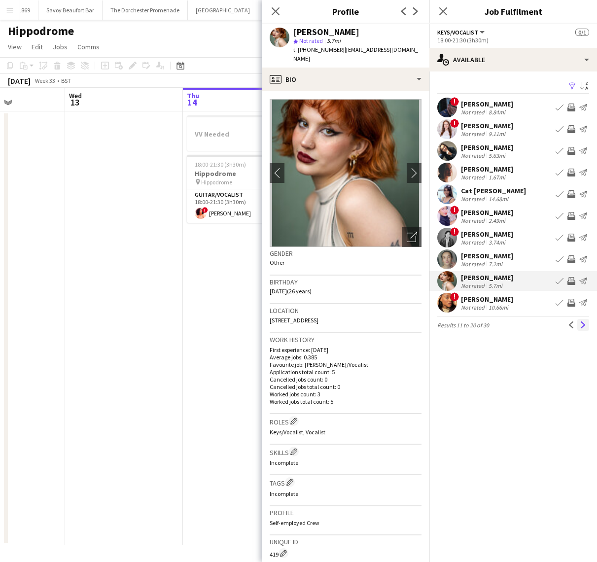
click at [584, 324] on app-icon "Next" at bounding box center [582, 324] width 7 height 7
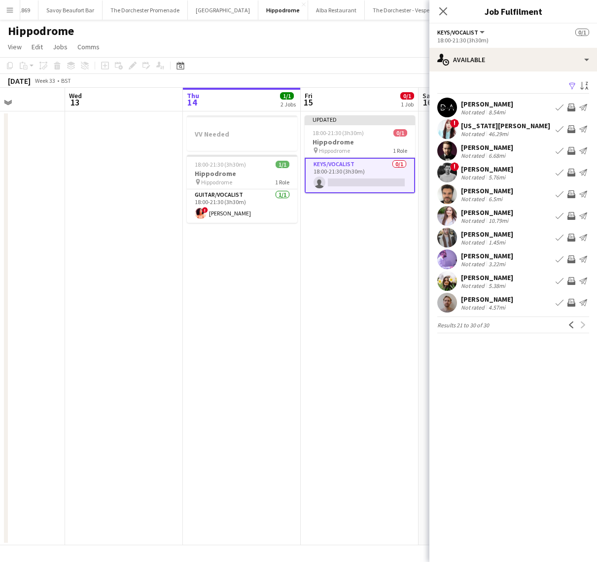
click at [303, 299] on app-date-cell "Updated 18:00-21:30 (3h30m) 0/1 Hippodrome pin Hippodrome 1 Role Keys/Vocalist …" at bounding box center [360, 328] width 118 height 434
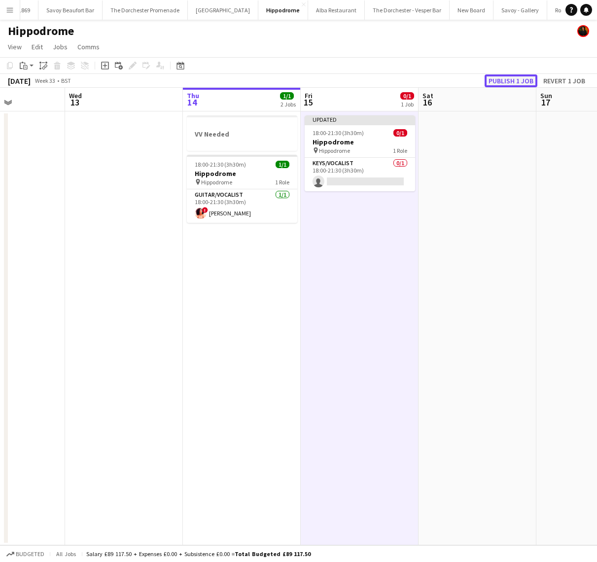
click at [530, 80] on button "Publish 1 job" at bounding box center [510, 80] width 53 height 13
